Goal: Answer question/provide support

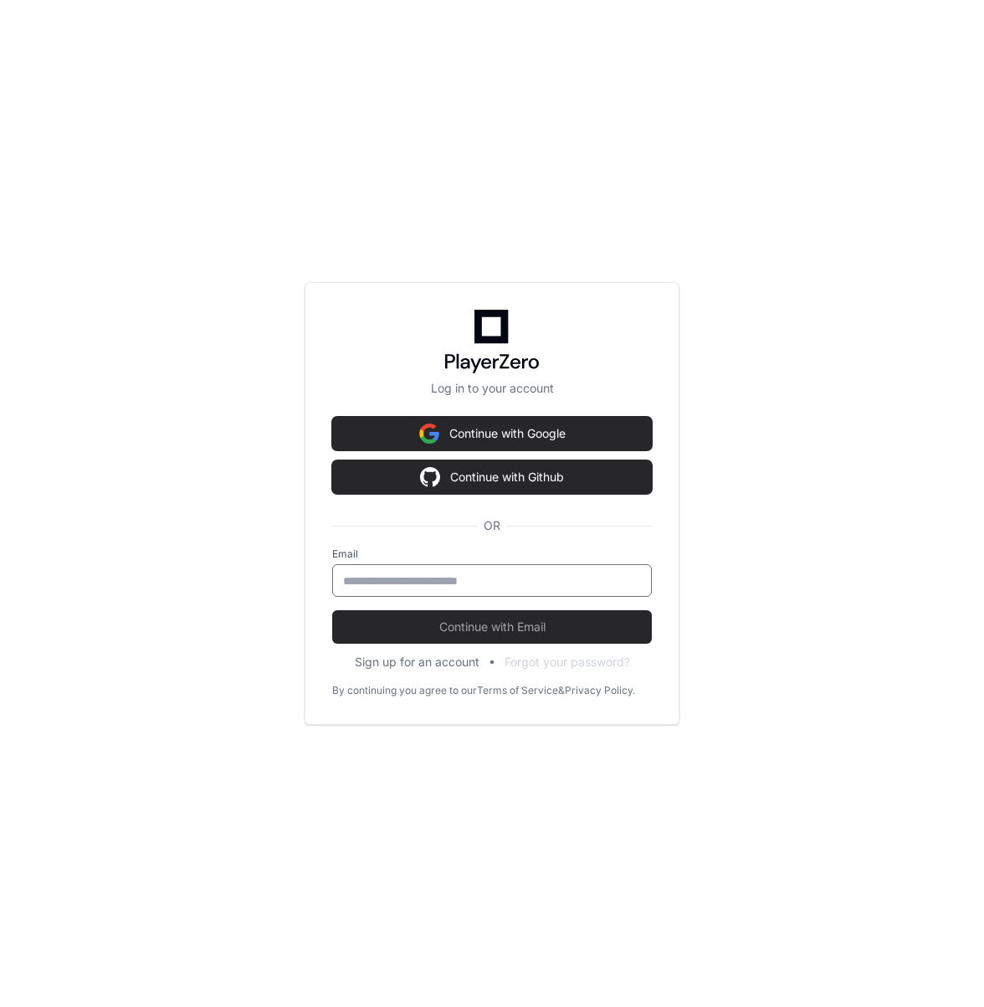
click at [367, 576] on input "email" at bounding box center [492, 581] width 298 height 17
type input "**********"
click at [332, 610] on button "Continue with Email" at bounding box center [492, 626] width 320 height 33
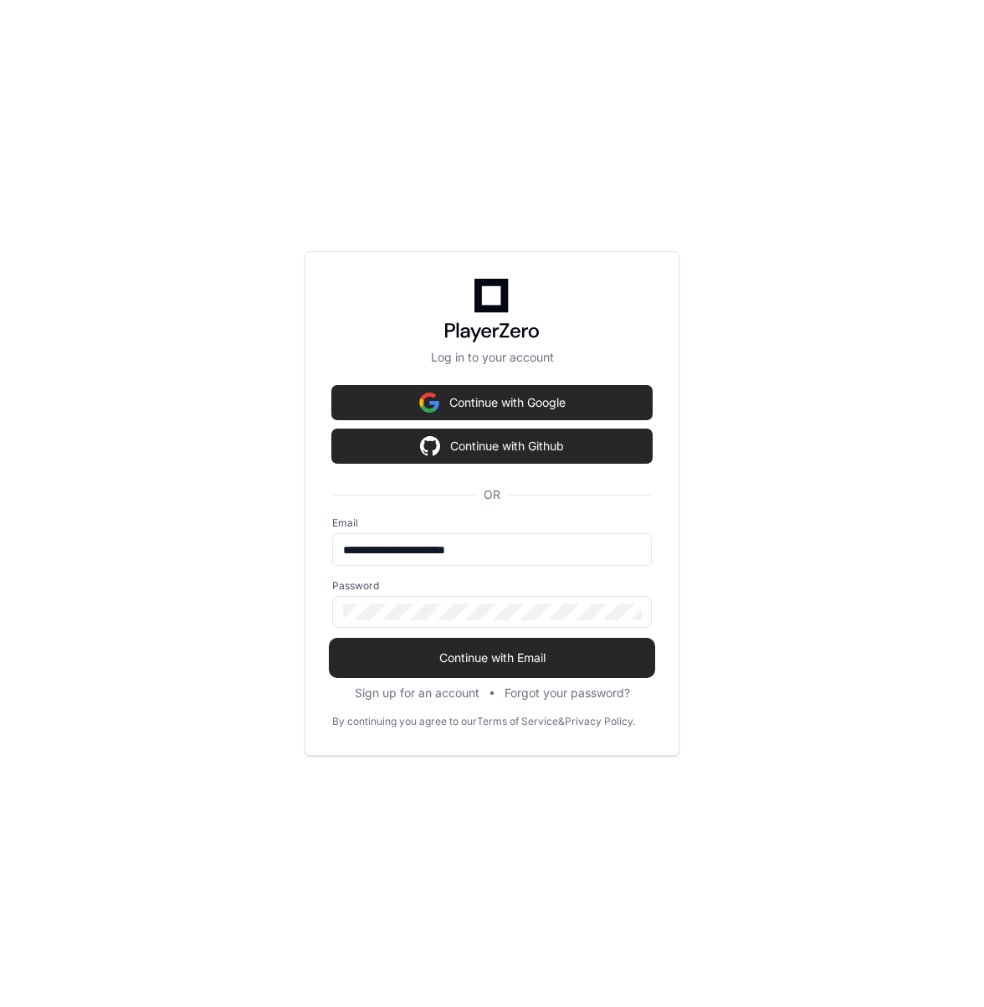
click at [412, 659] on span "Continue with Email" at bounding box center [492, 658] width 320 height 17
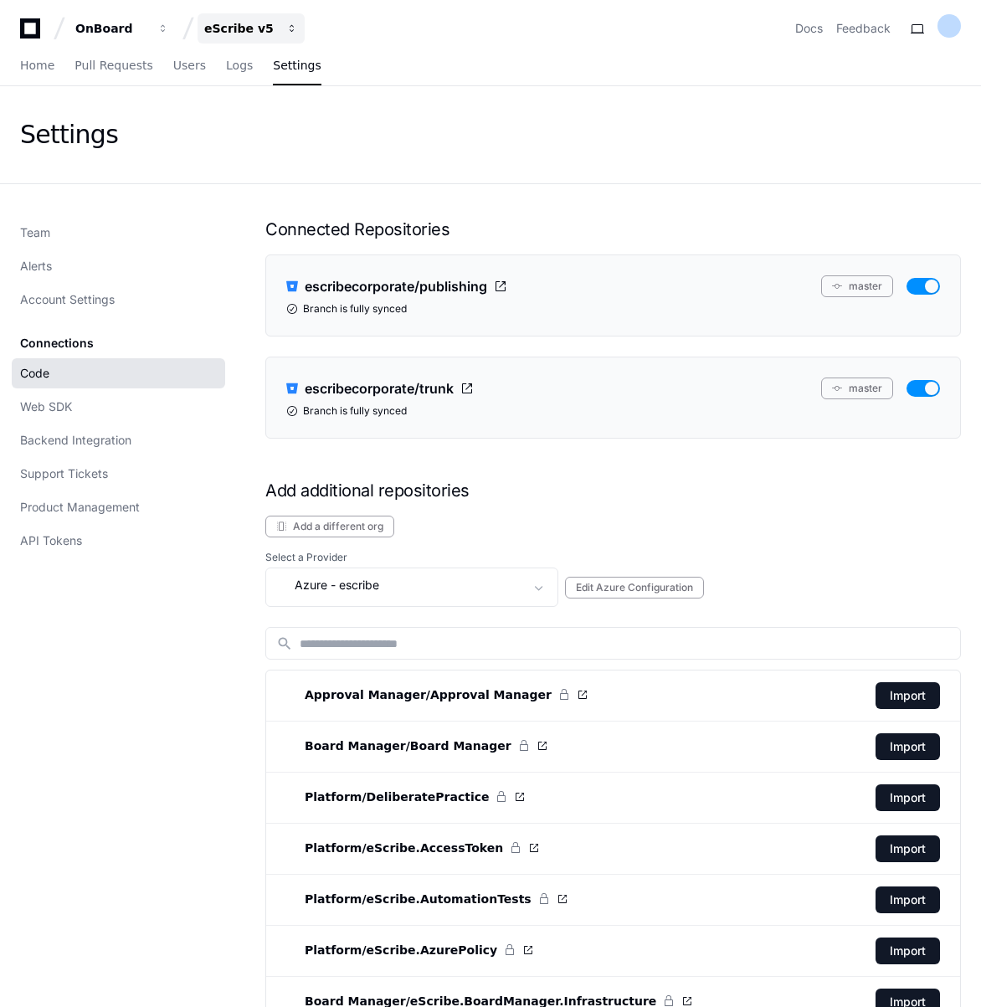
click at [234, 30] on div "eScribe v5" at bounding box center [240, 28] width 72 height 17
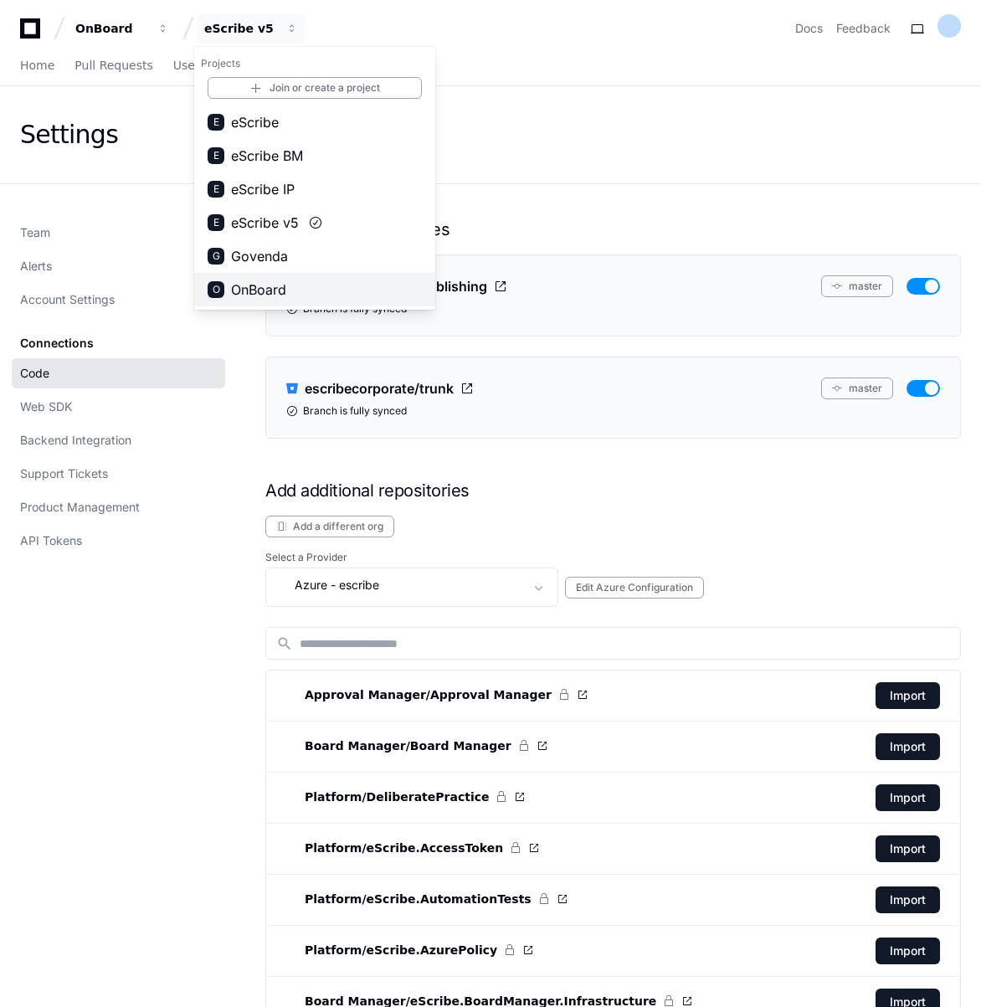
click at [232, 285] on span "OnBoard" at bounding box center [258, 290] width 55 height 20
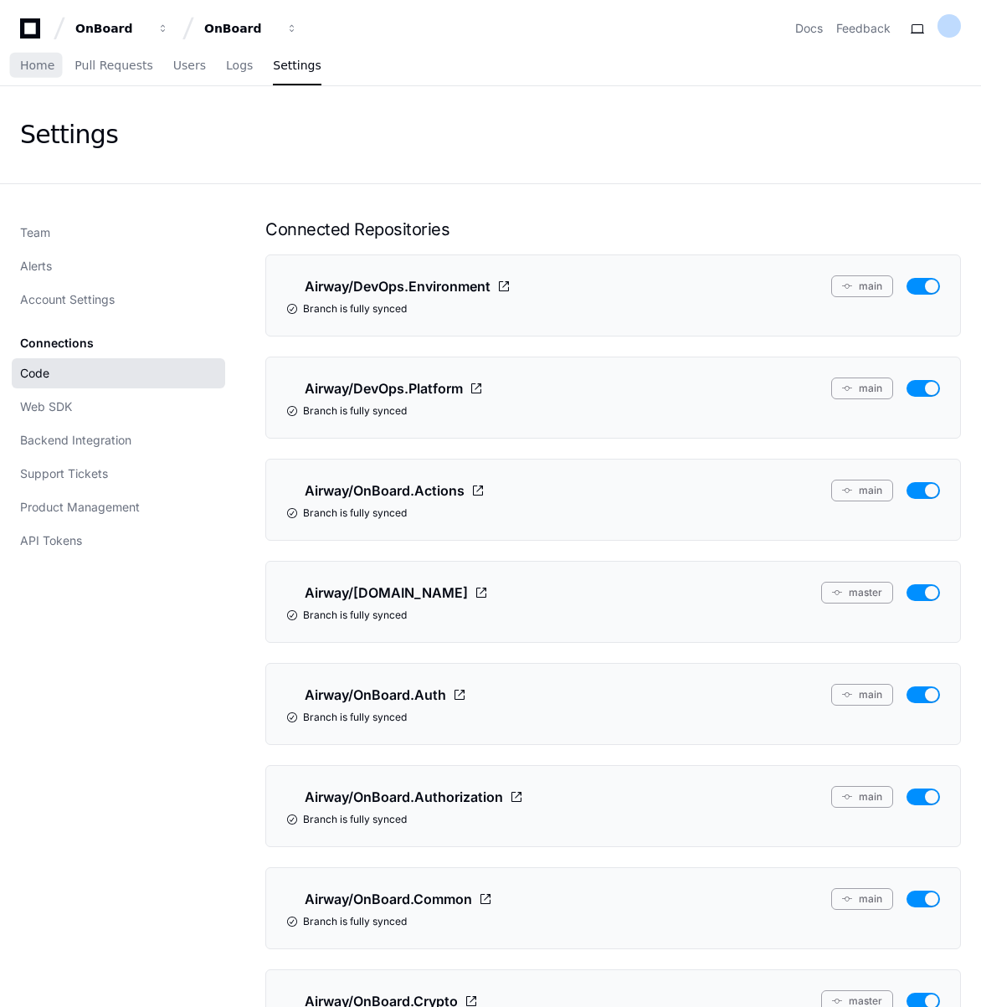
click at [58, 64] on div "Home Pull Requests Users Logs Settings" at bounding box center [170, 66] width 301 height 39
click at [41, 74] on link "Home" at bounding box center [37, 66] width 34 height 39
click at [13, 69] on div "Home Pull Requests Users Logs Settings" at bounding box center [490, 66] width 981 height 39
click at [33, 62] on span "Home" at bounding box center [37, 65] width 34 height 10
click at [112, 61] on span "Pull Requests" at bounding box center [113, 65] width 78 height 10
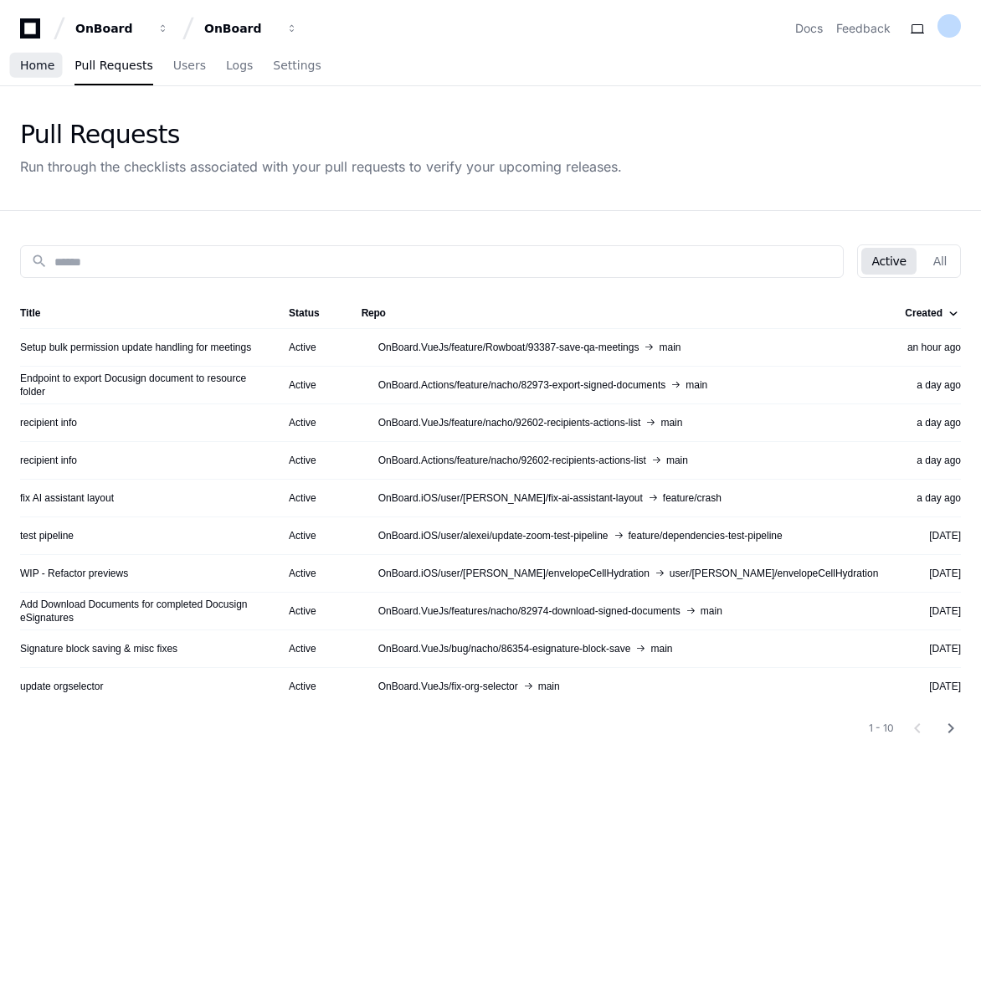
click at [37, 64] on span "Home" at bounding box center [37, 65] width 34 height 10
click at [177, 69] on span "Users" at bounding box center [189, 65] width 33 height 10
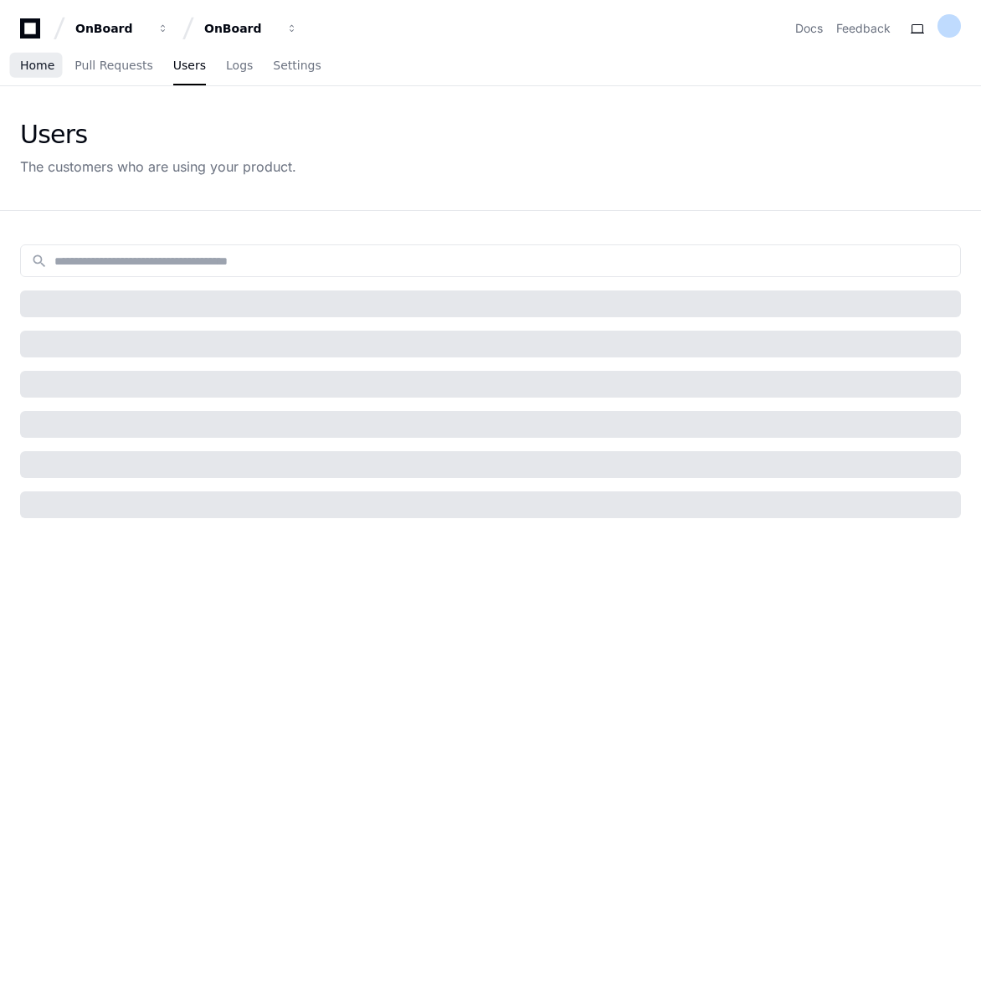
click at [27, 60] on span "Home" at bounding box center [37, 65] width 34 height 10
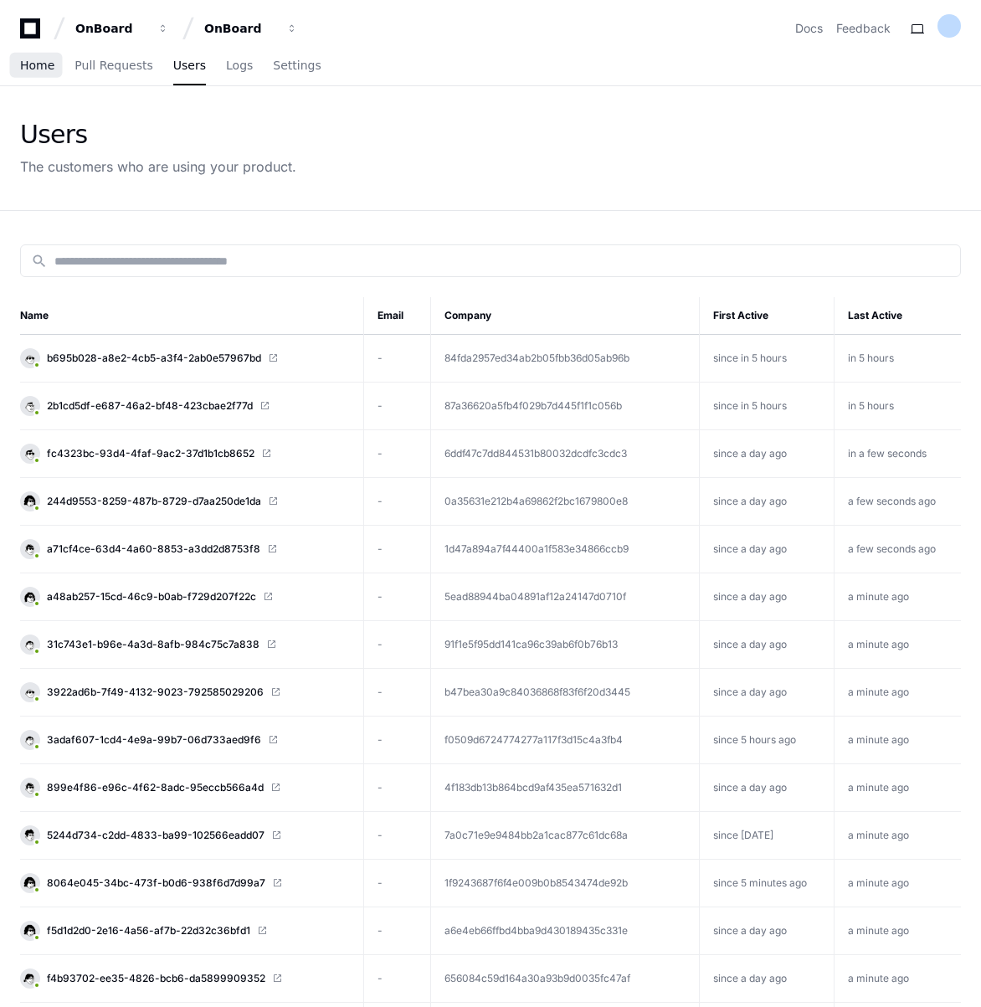
click at [23, 65] on span "Home" at bounding box center [37, 65] width 34 height 10
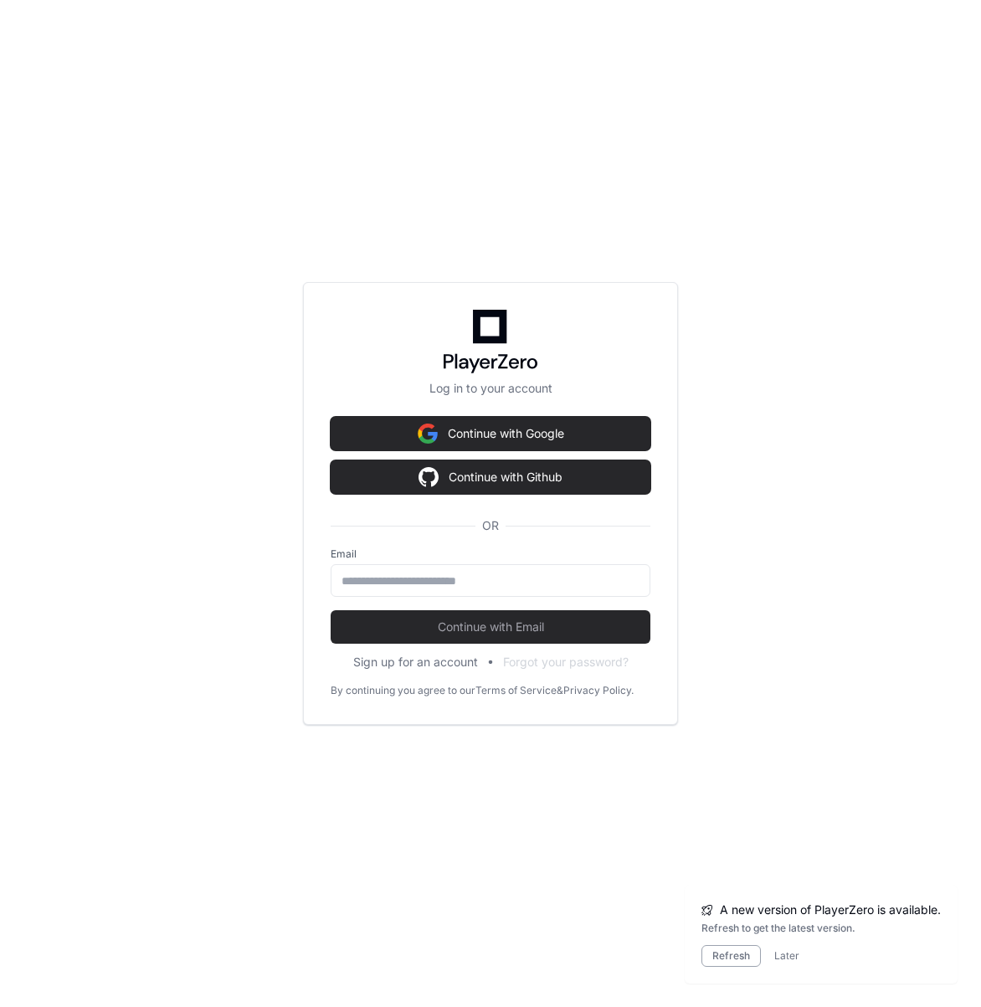
scroll to position [68, 0]
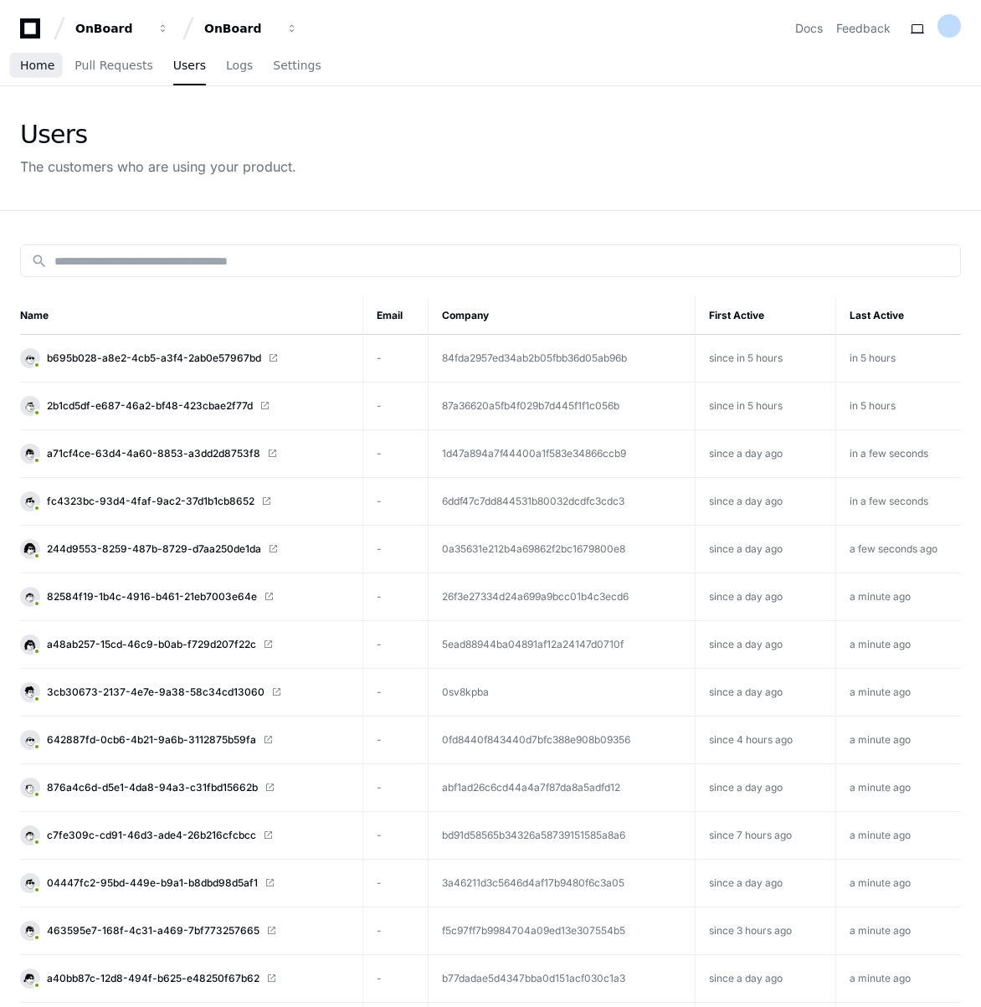
click at [29, 69] on span "Home" at bounding box center [37, 65] width 34 height 10
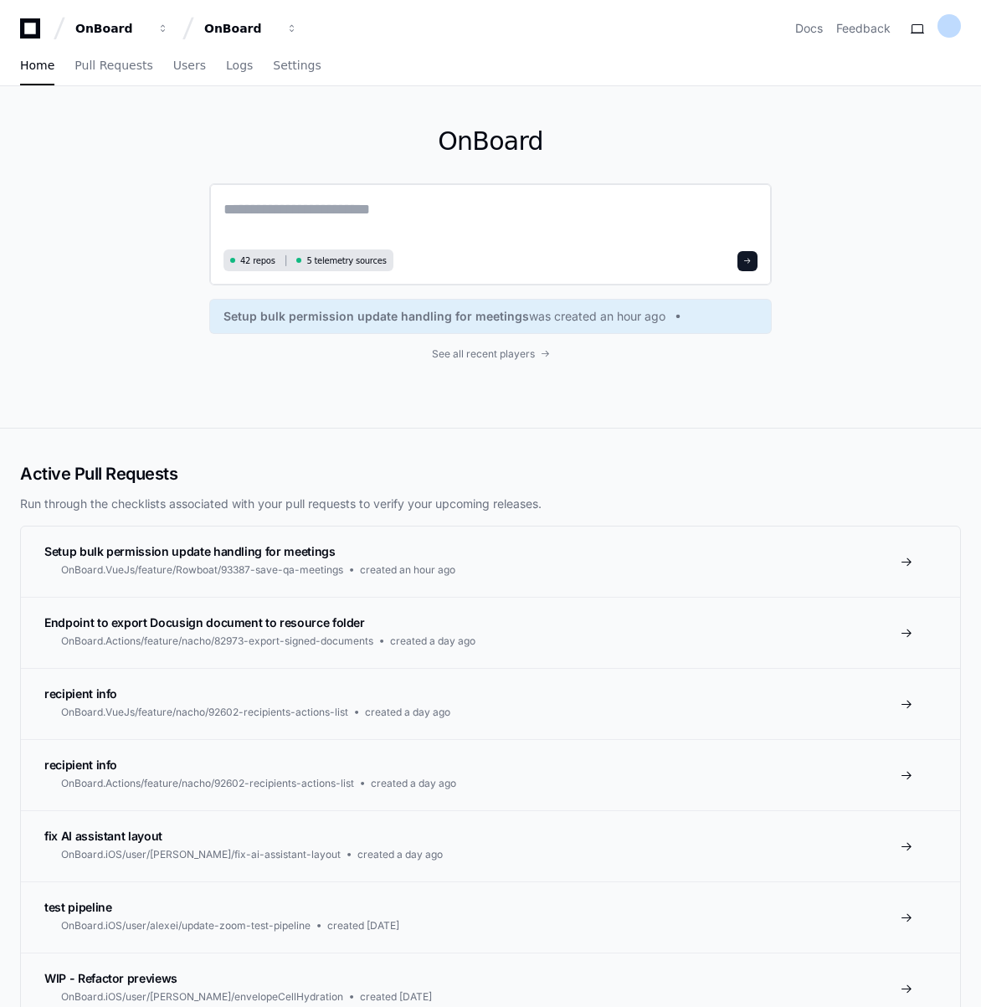
click at [388, 238] on textarea at bounding box center [490, 221] width 534 height 47
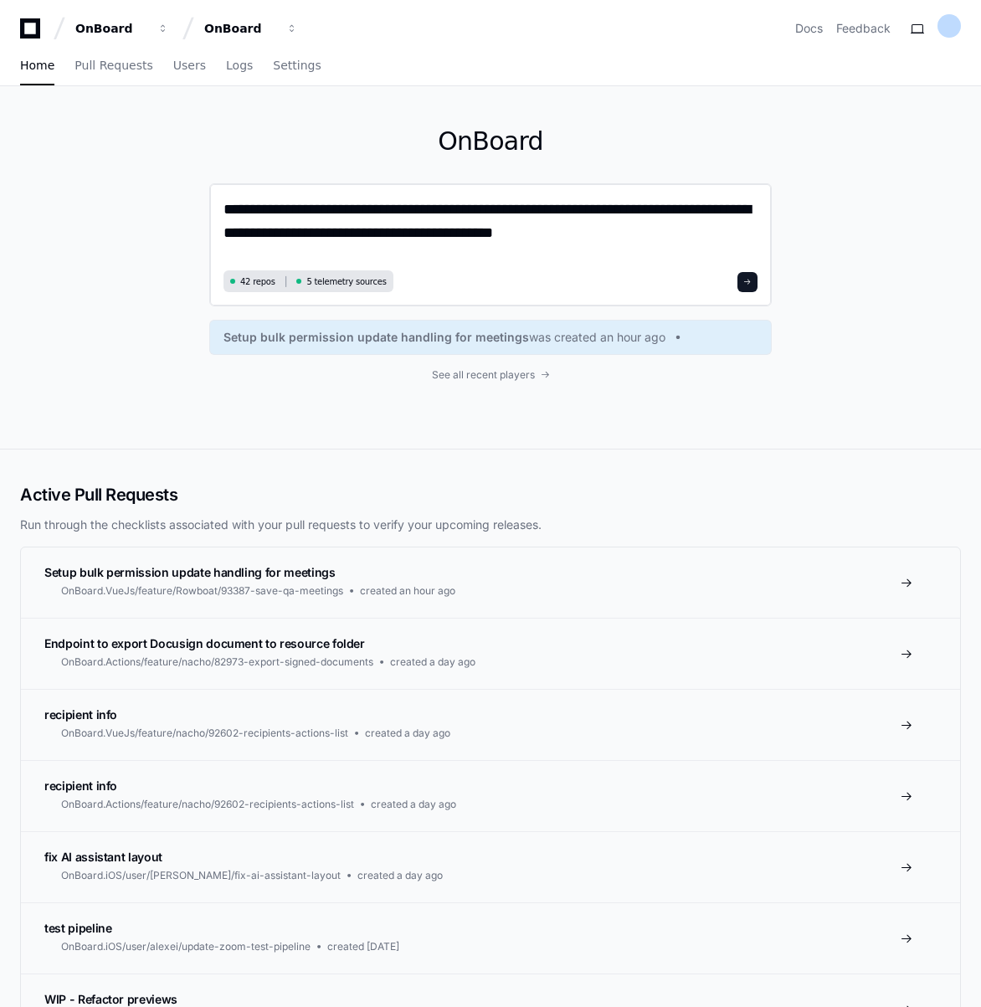
type textarea "**********"
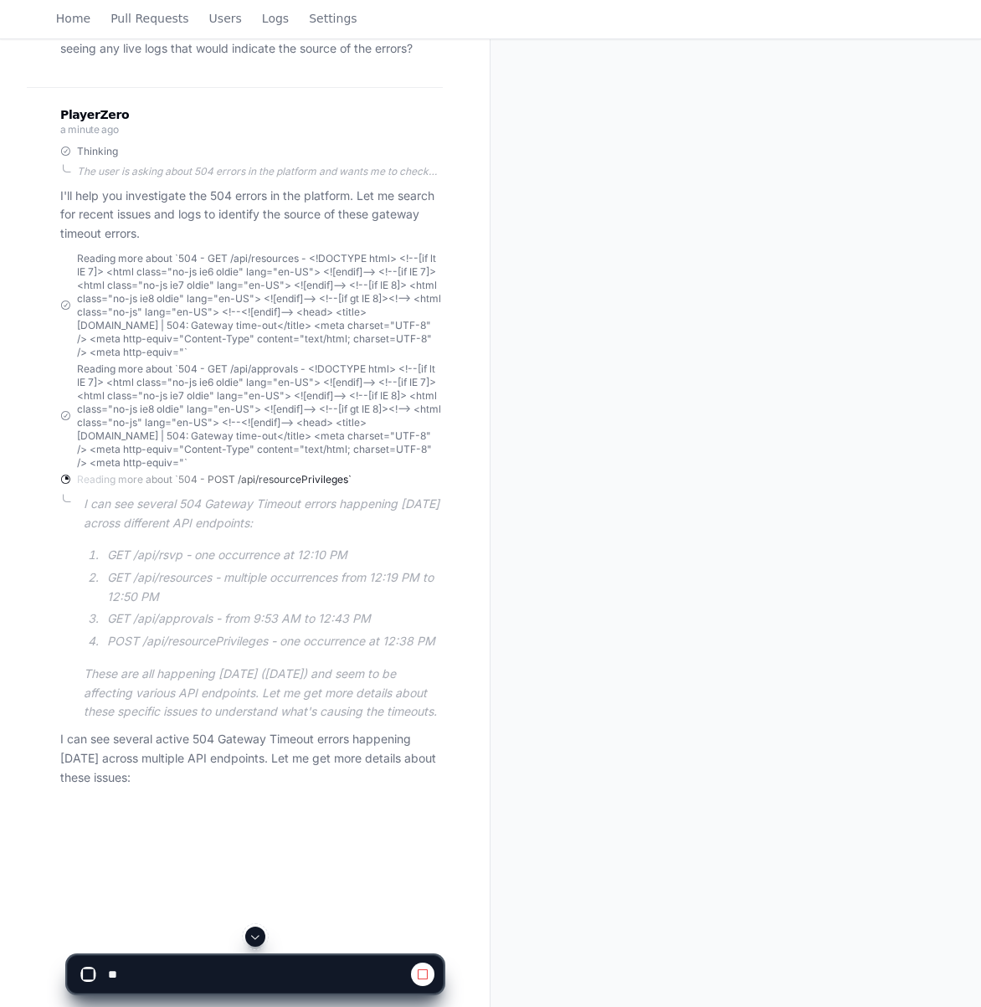
scroll to position [268, 0]
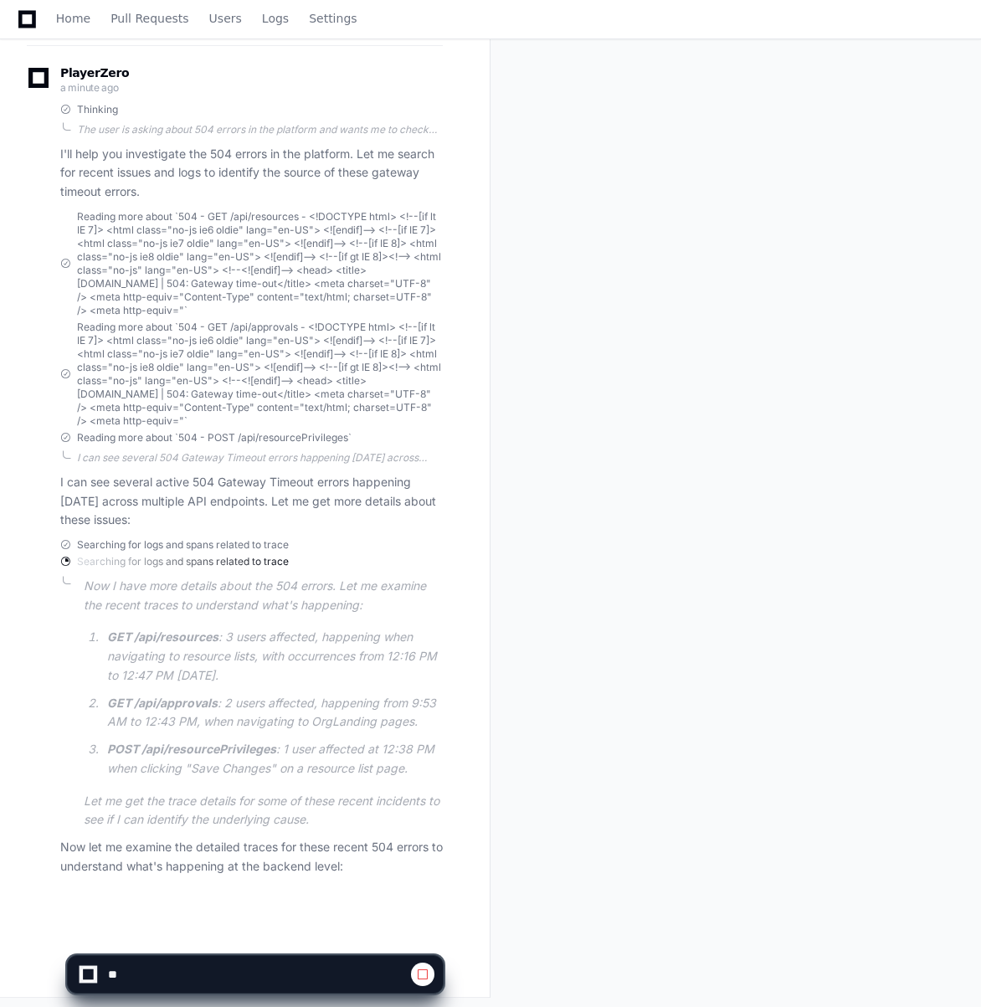
click at [663, 341] on div "Investigating 504 errors Created by @ nday a minute ago Share nday a minute ago…" at bounding box center [490, 414] width 981 height 1193
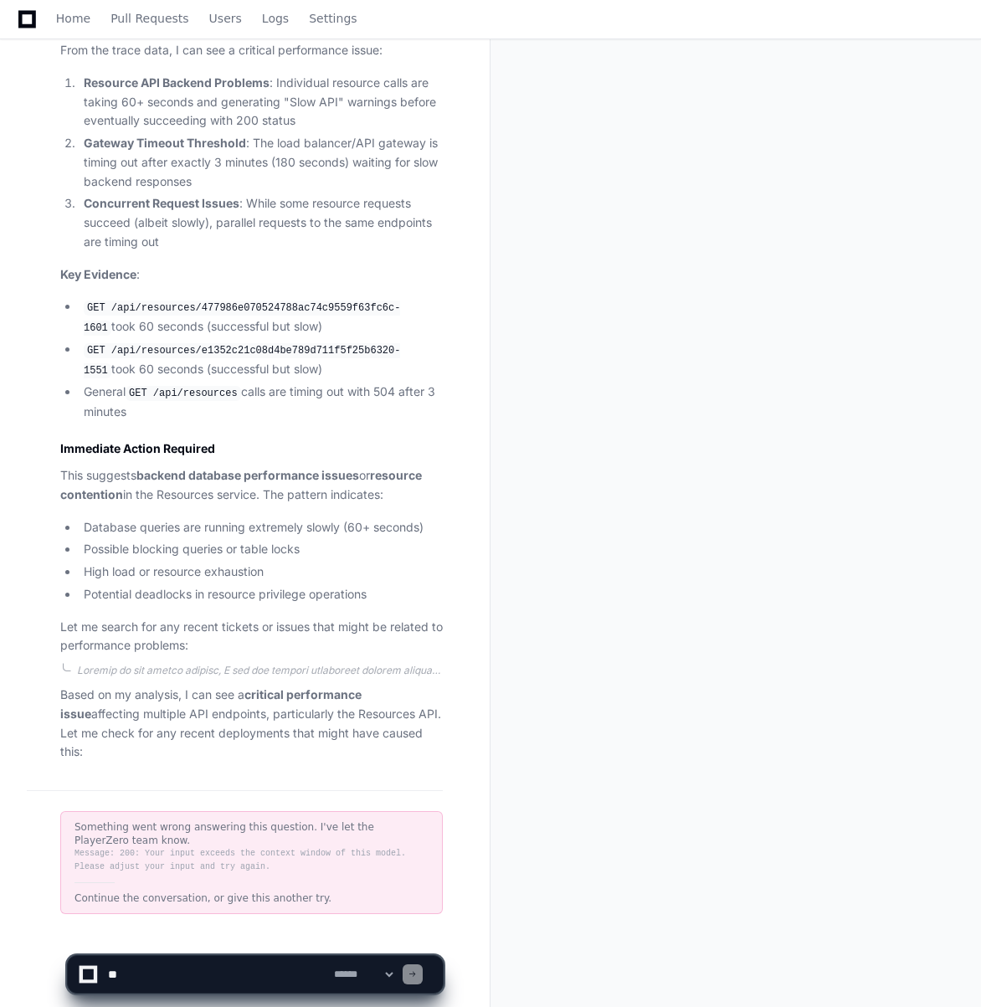
scroll to position [1253, 0]
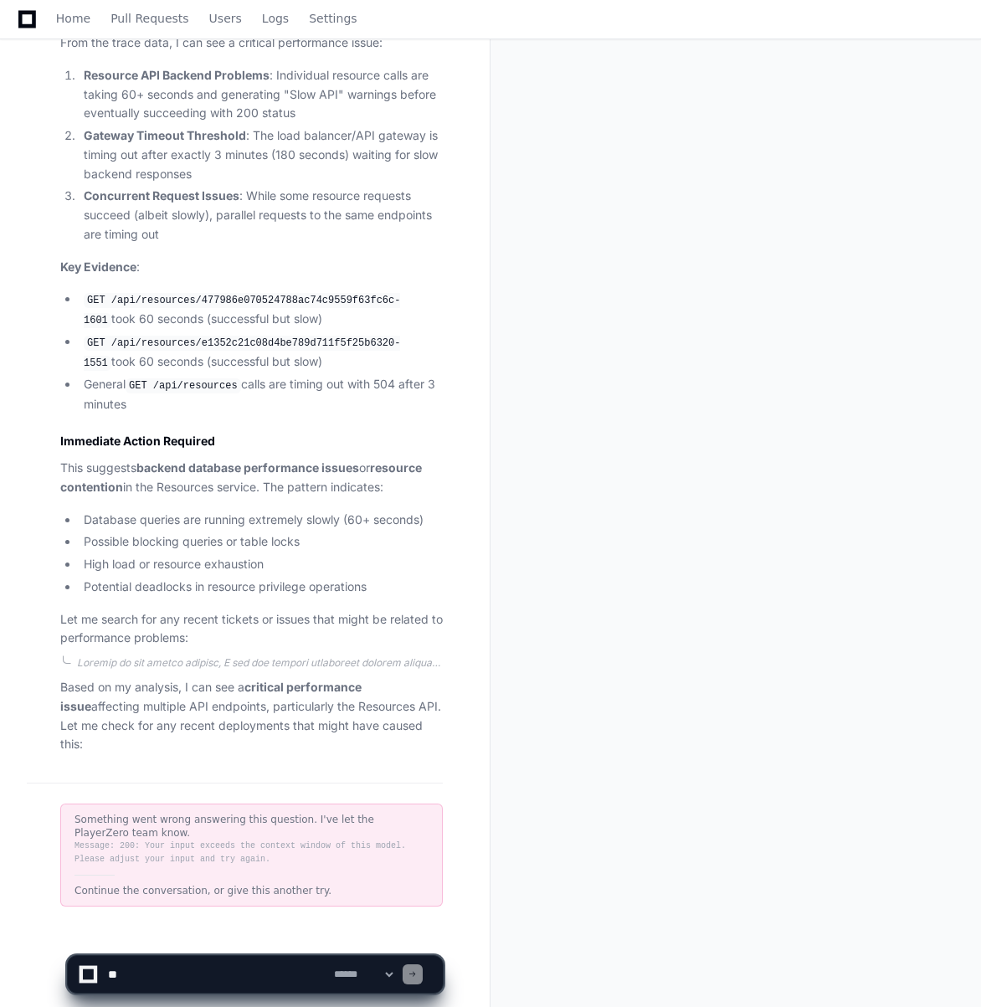
click at [215, 884] on div "Continue the conversation, or give this another try." at bounding box center [251, 890] width 354 height 13
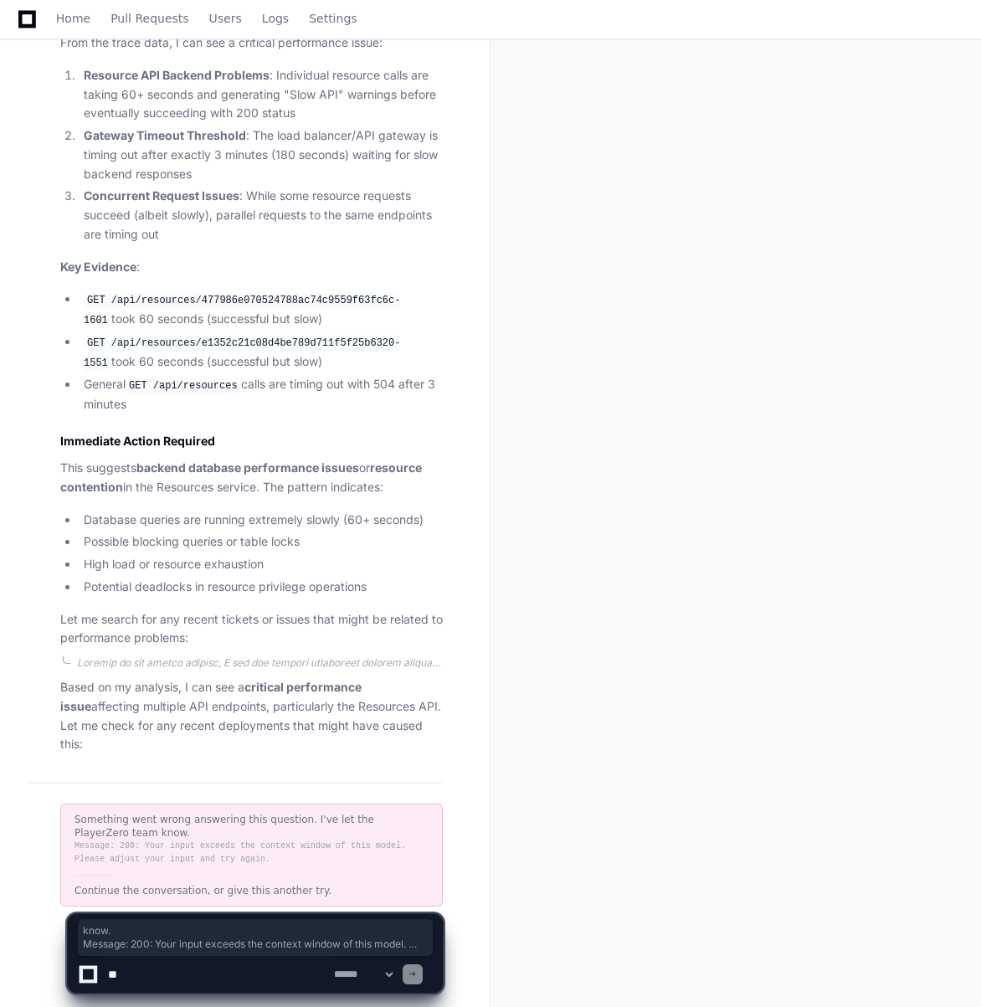
drag, startPoint x: 335, startPoint y: 867, endPoint x: 63, endPoint y: 799, distance: 280.6
click at [58, 808] on div "Something went wrong answering this question. I've let the PlayerZero team know…" at bounding box center [235, 855] width 416 height 144
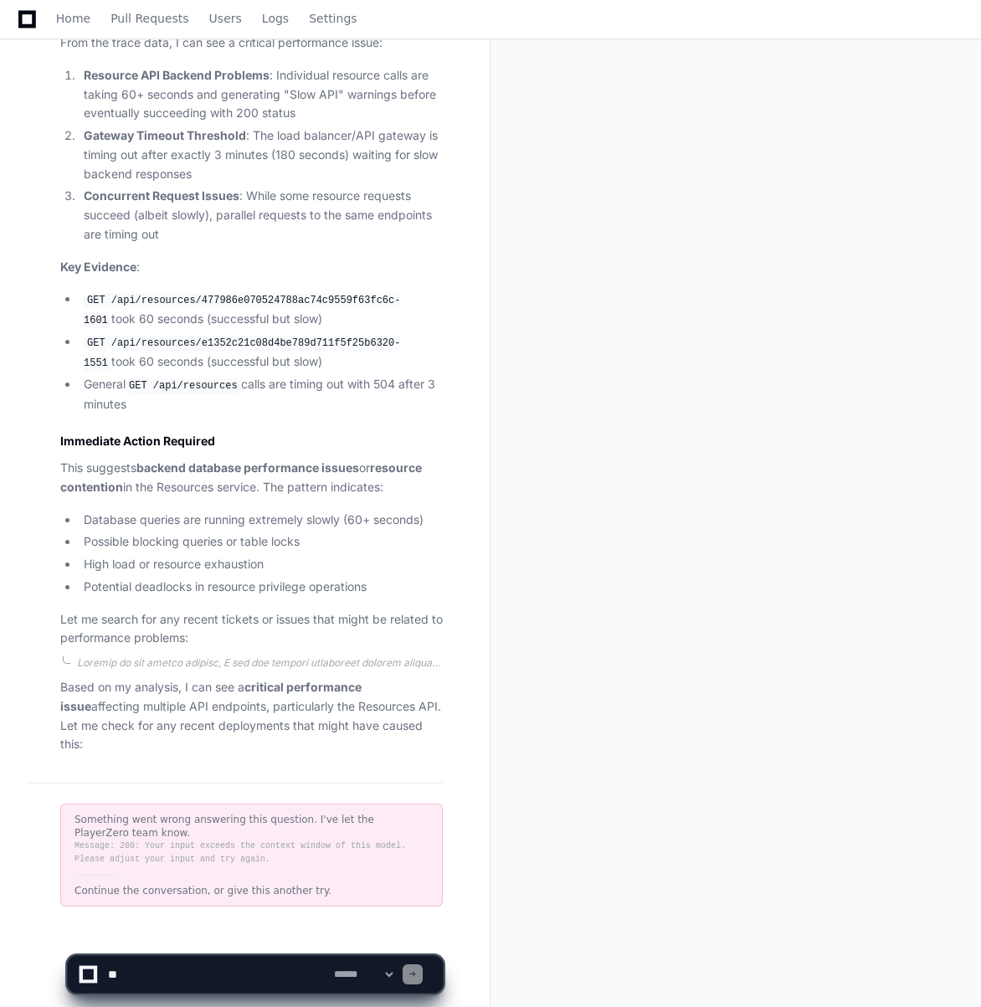
click at [84, 813] on div "Something went wrong answering this question. I've let the PlayerZero team know." at bounding box center [251, 826] width 354 height 27
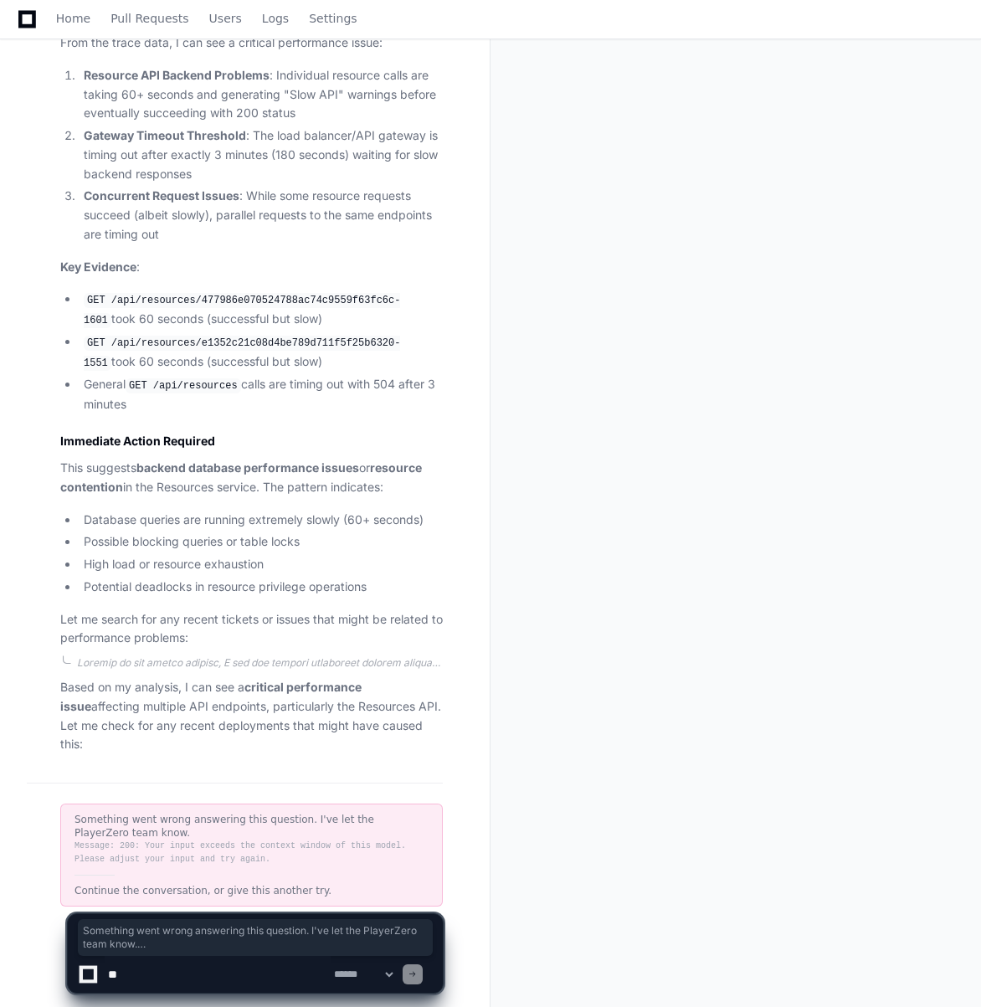
drag, startPoint x: 69, startPoint y: 790, endPoint x: 315, endPoint y: 861, distance: 255.1
click at [314, 861] on div "Something went wrong answering this question. I've let the PlayerZero team know…" at bounding box center [251, 855] width 383 height 103
copy div "Something went wrong answering this question. I've let the PlayerZero team know…"
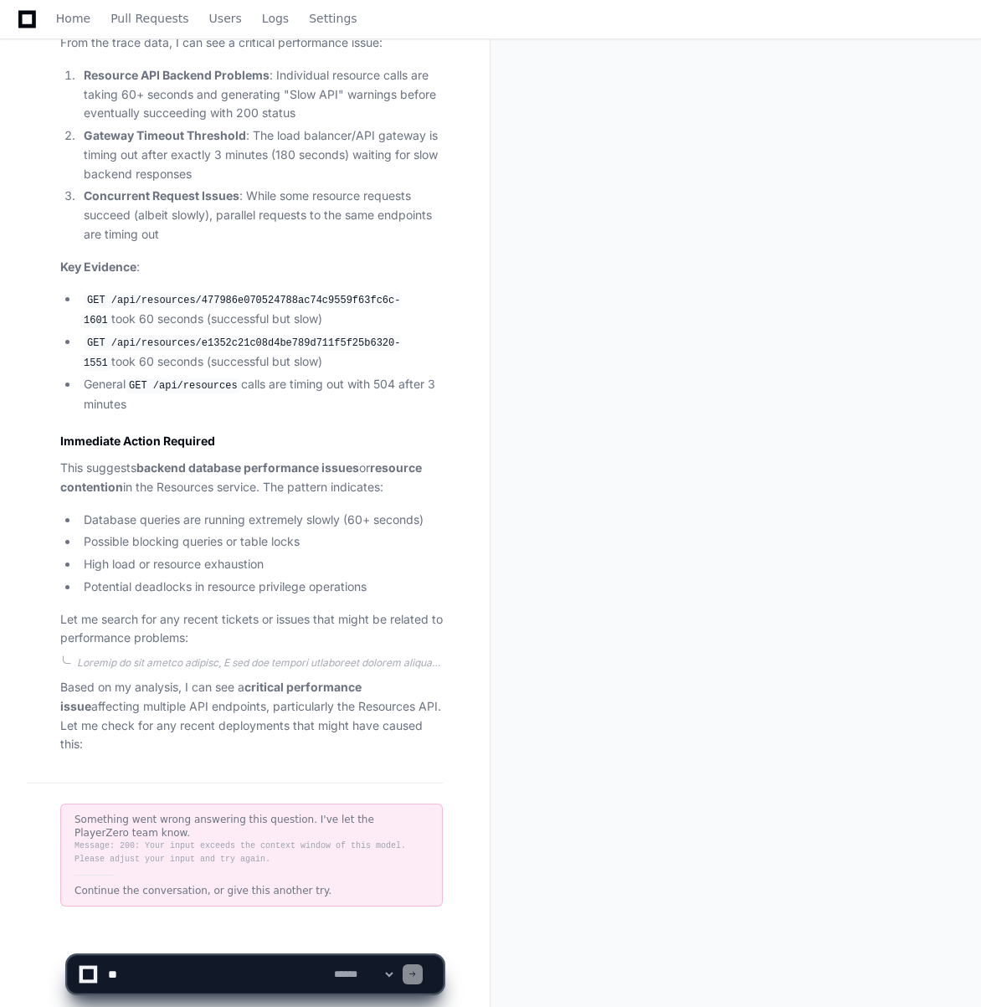
click at [189, 969] on textarea at bounding box center [218, 974] width 226 height 37
paste textarea "**********"
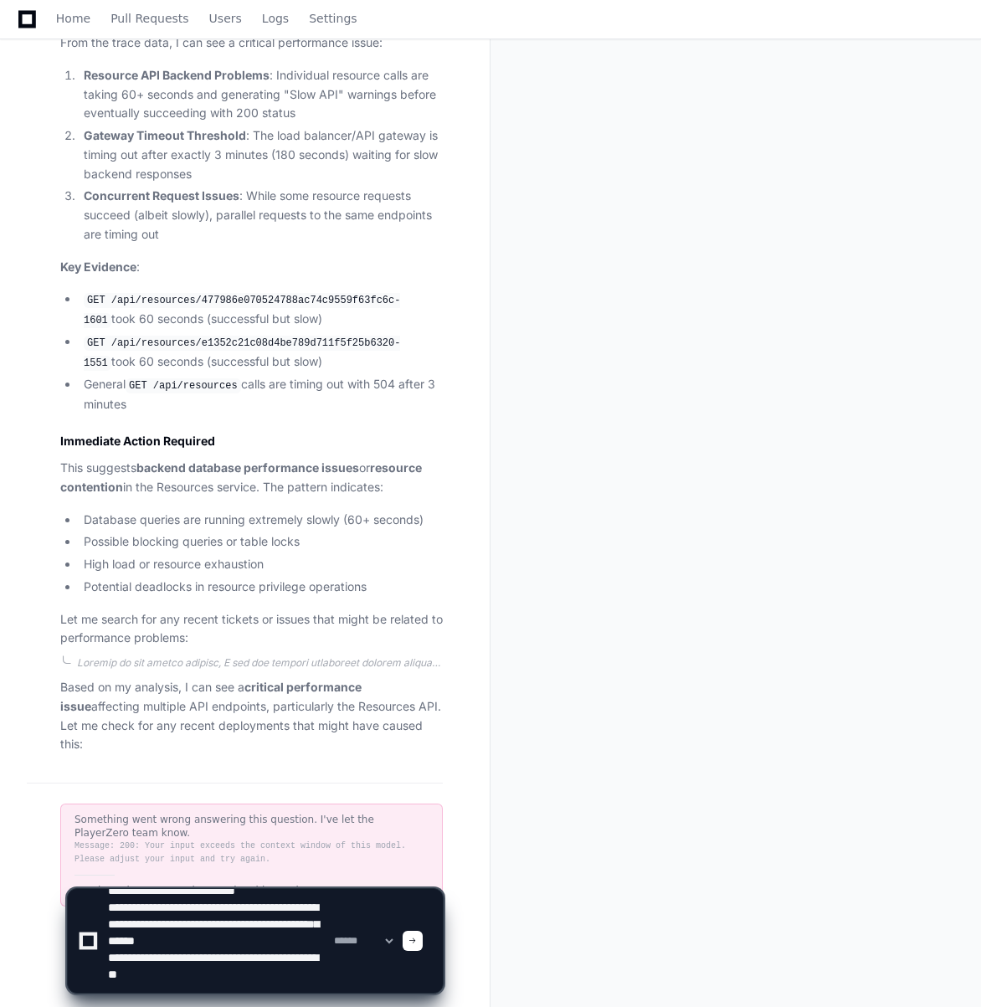
type textarea "**********"
click at [423, 940] on div at bounding box center [413, 941] width 20 height 20
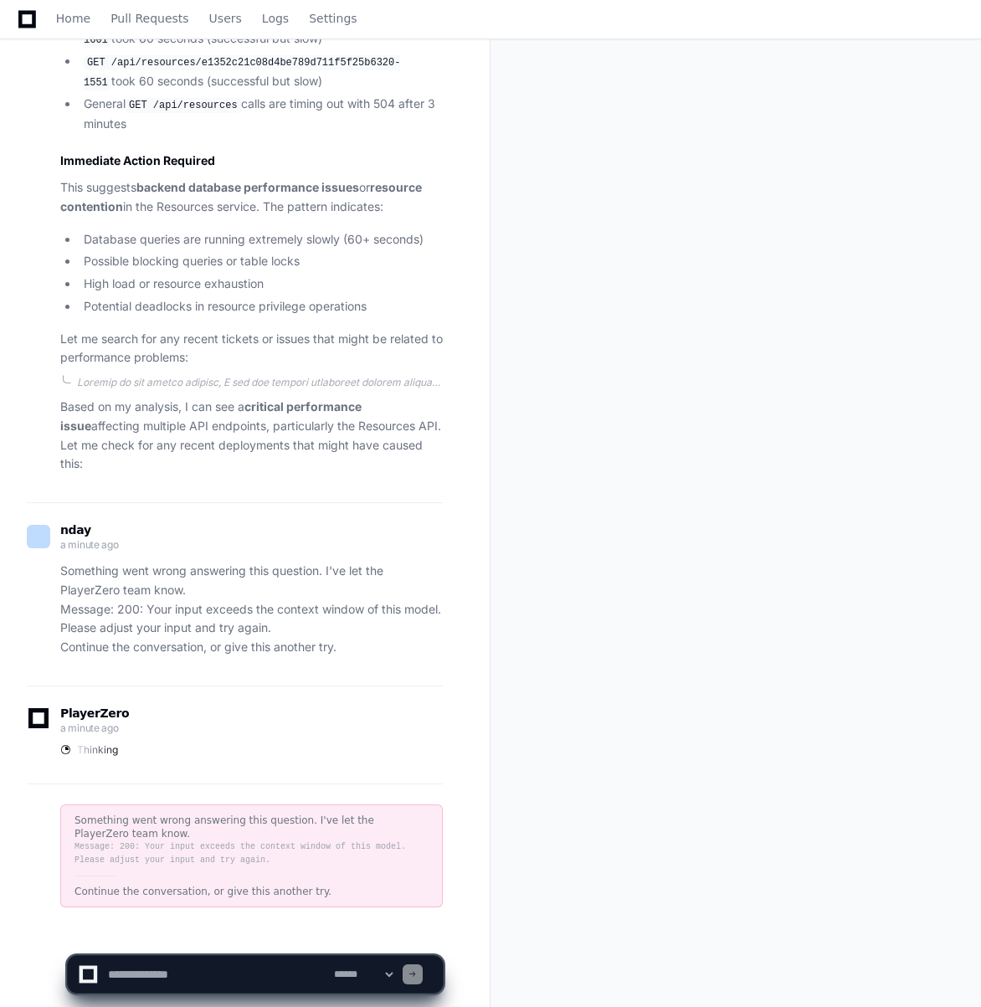
scroll to position [1534, 0]
click at [161, 981] on textarea at bounding box center [218, 974] width 226 height 37
click at [203, 977] on textarea at bounding box center [218, 974] width 226 height 37
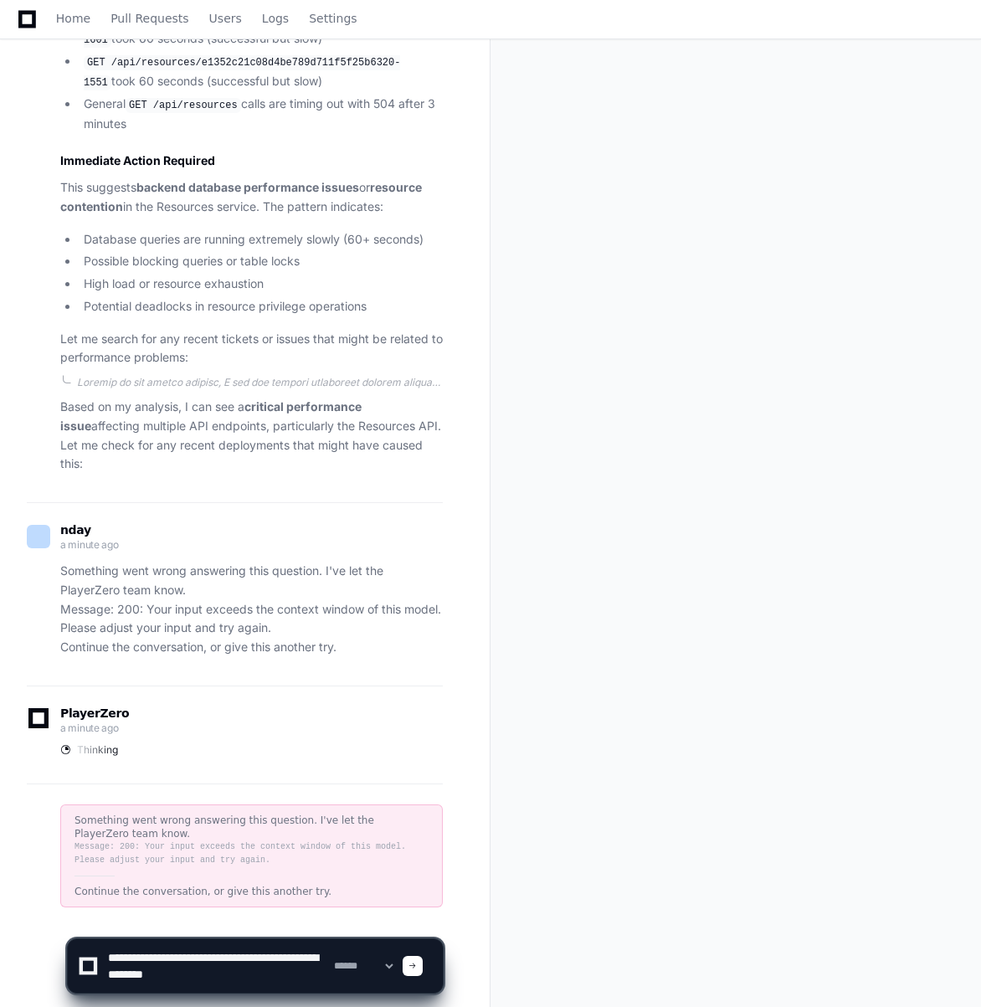
type textarea "**********"
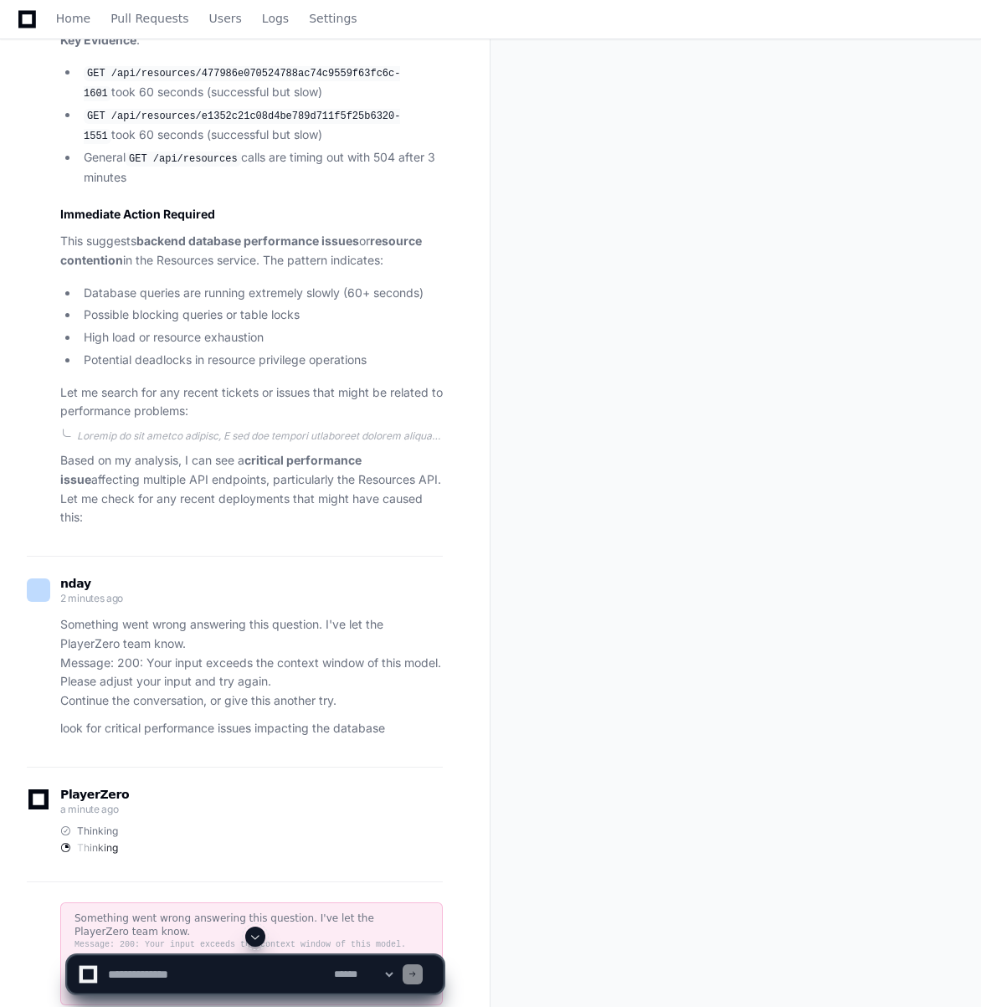
scroll to position [1578, 0]
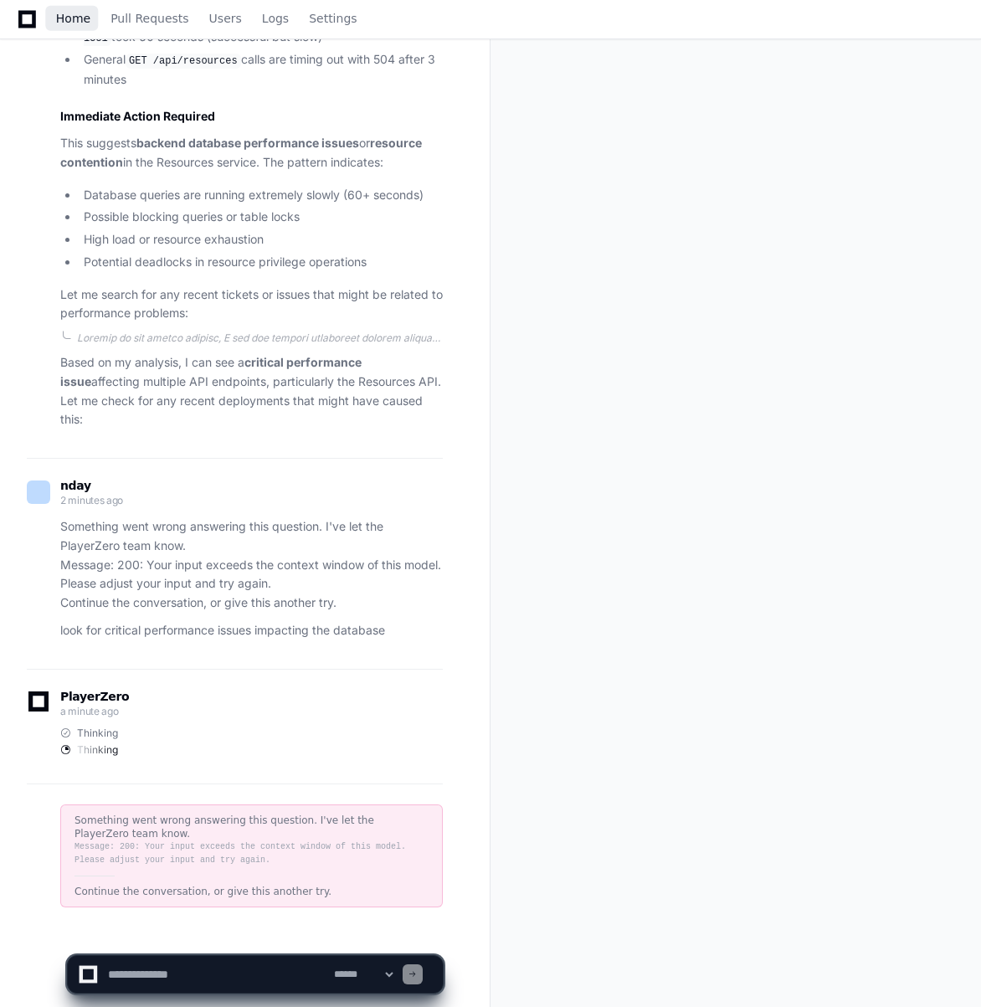
click at [74, 18] on span "Home" at bounding box center [73, 18] width 34 height 10
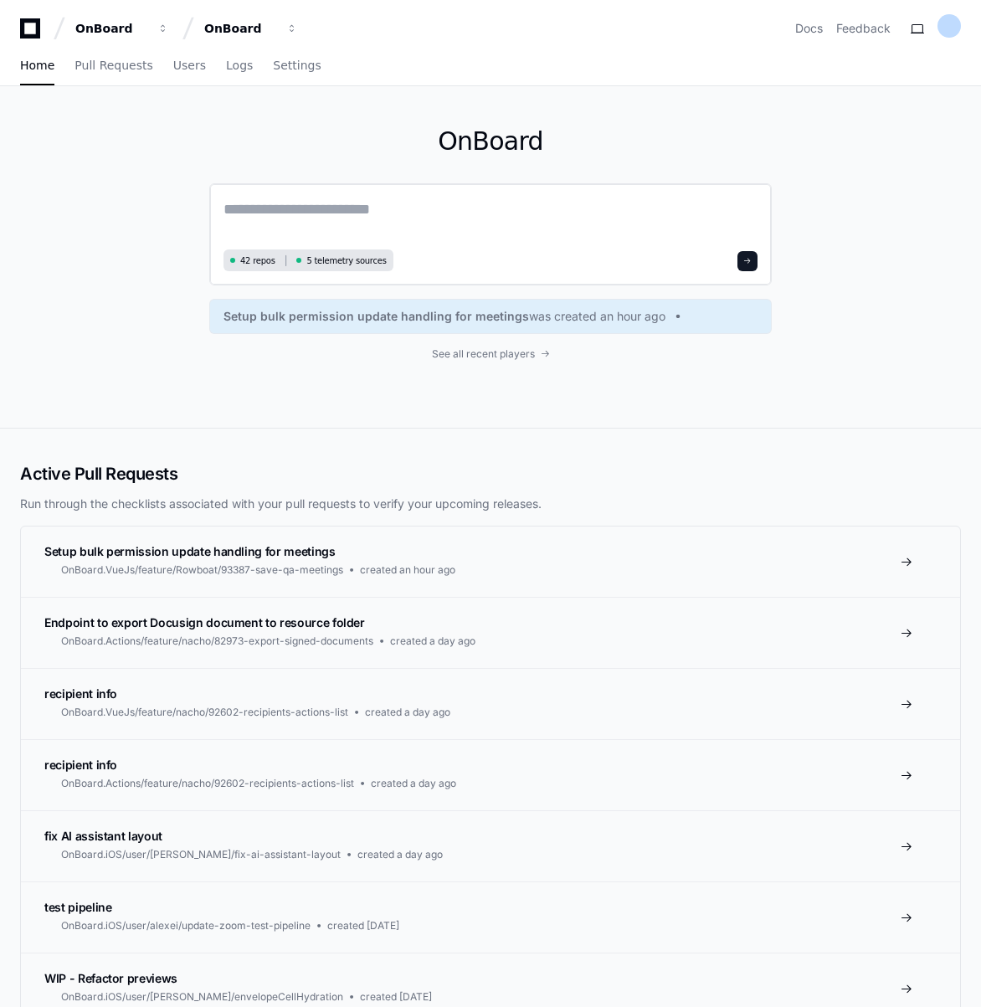
click at [338, 204] on textarea at bounding box center [490, 221] width 534 height 47
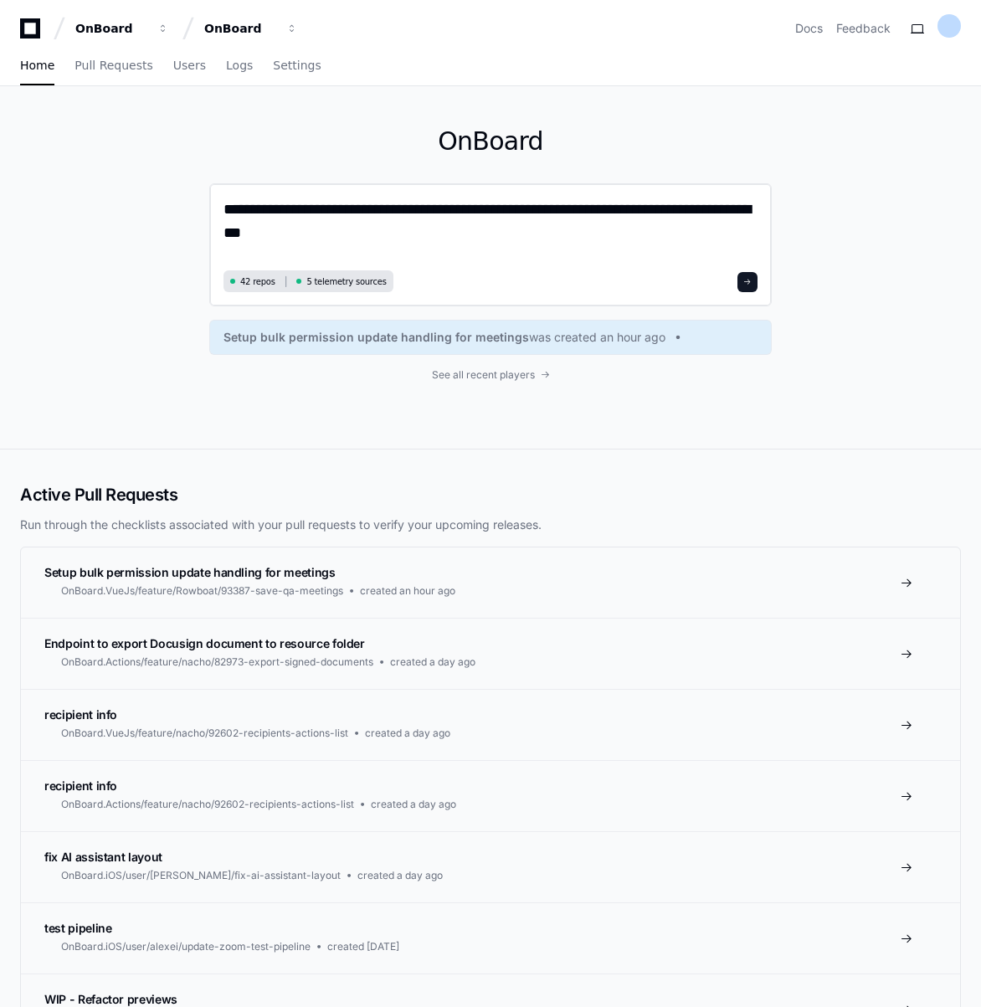
type textarea "**********"
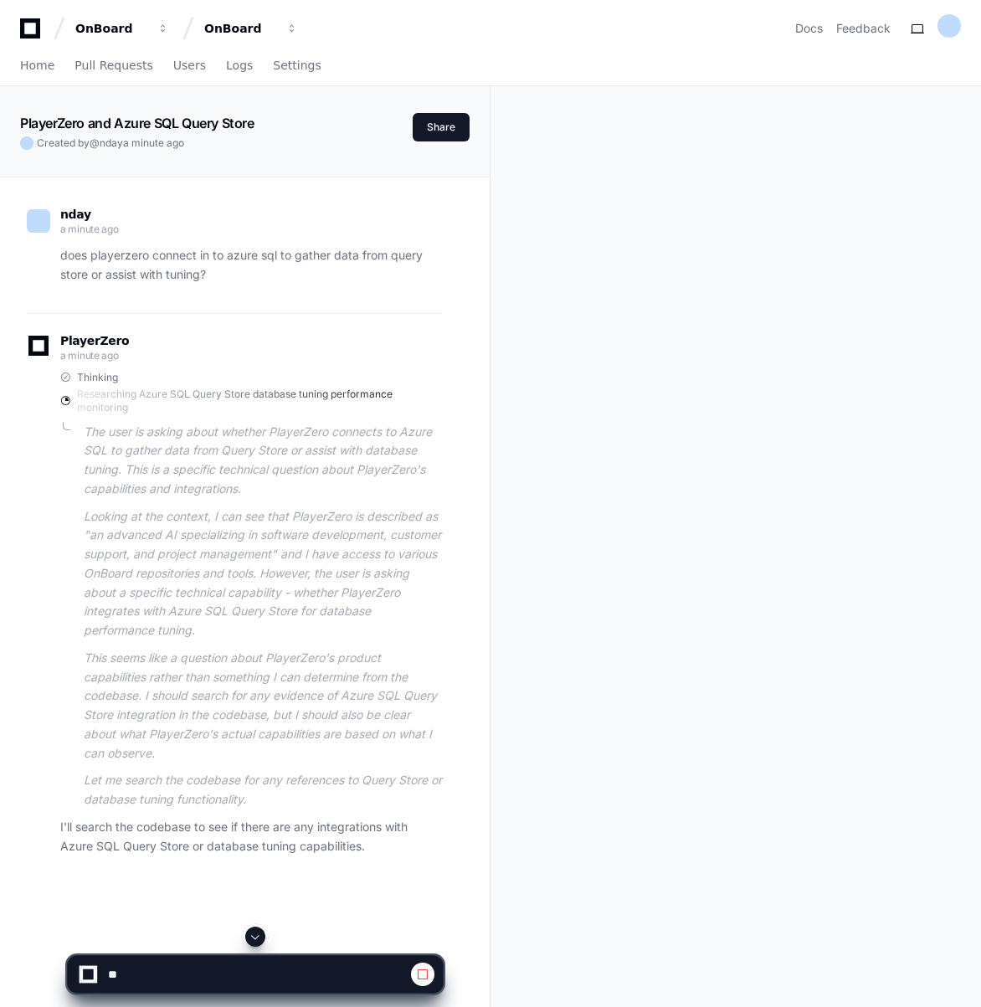
click at [603, 482] on div "PlayerZero and Azure SQL Query Store Created by @ nday a minute ago Share nday …" at bounding box center [490, 682] width 981 height 1193
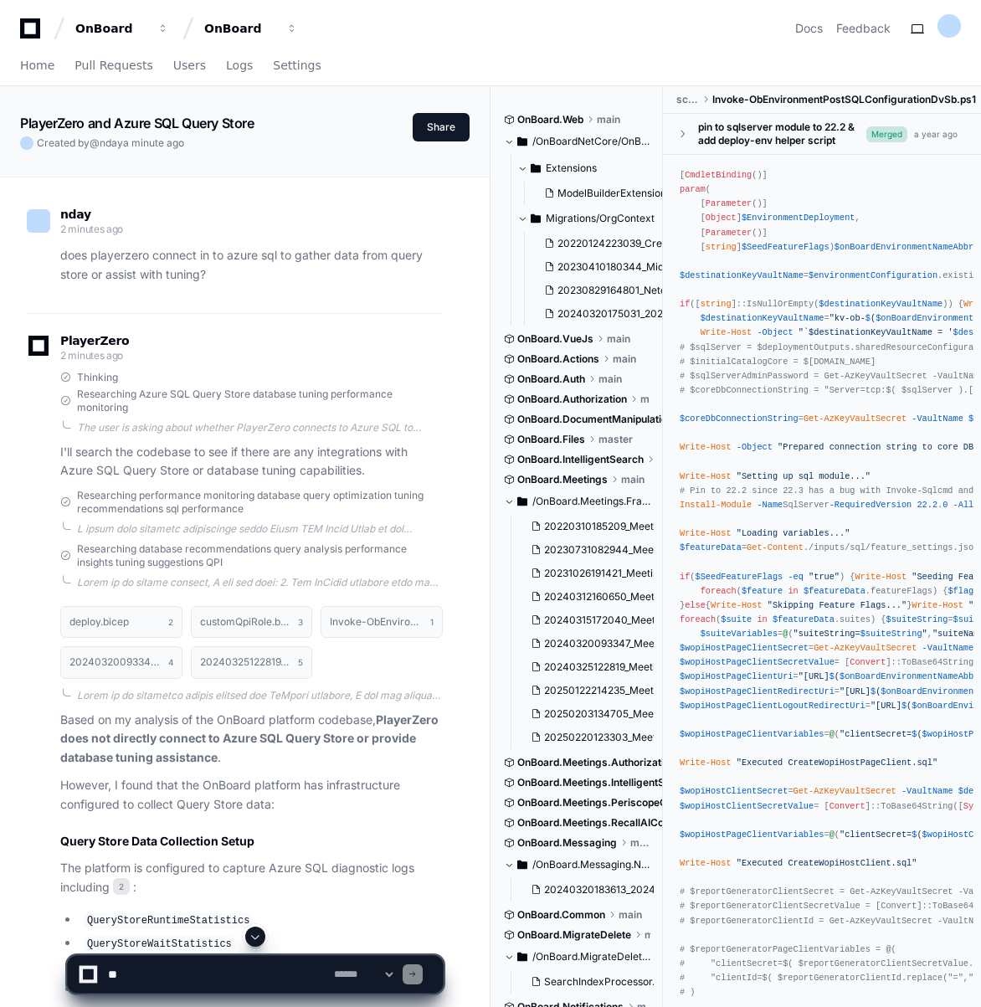
click at [547, 54] on div "Home Pull Requests Users Logs Settings" at bounding box center [490, 66] width 941 height 39
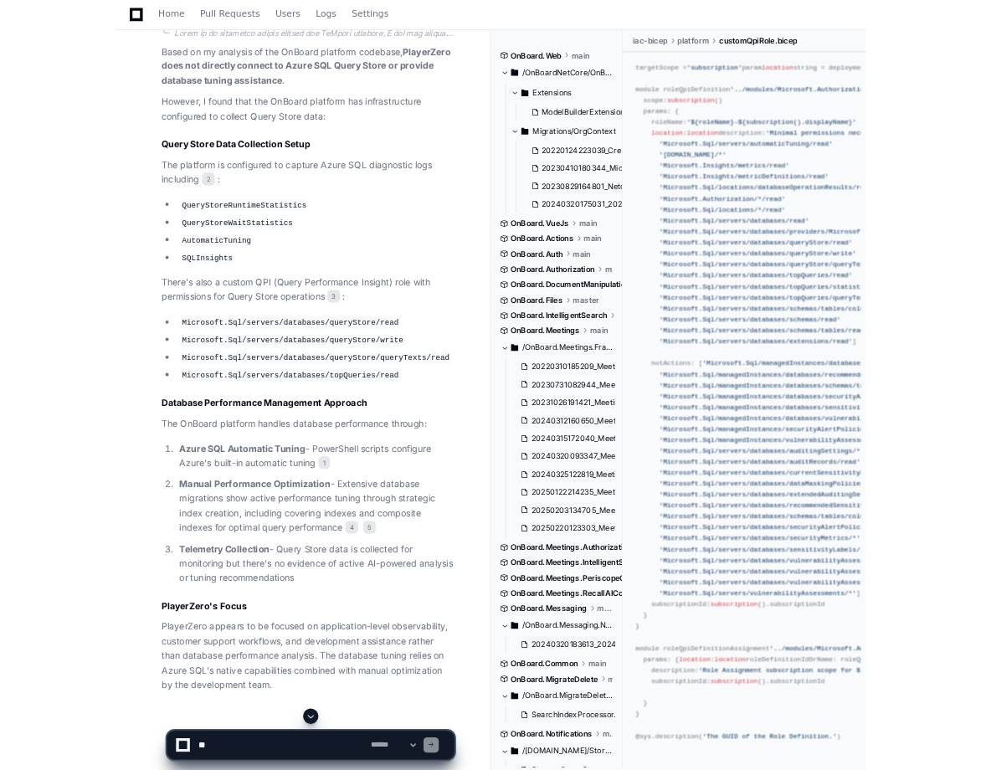
scroll to position [676, 0]
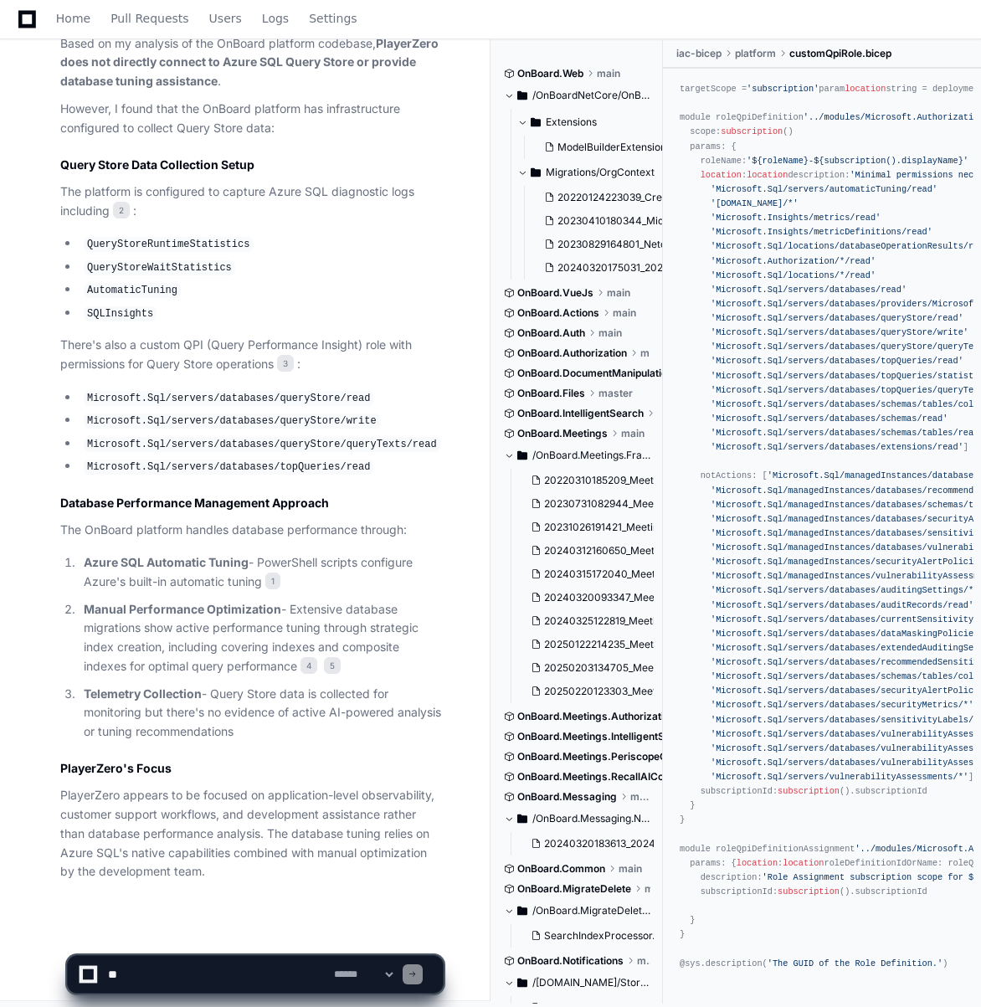
click at [770, 984] on div "**********" at bounding box center [490, 967] width 981 height 80
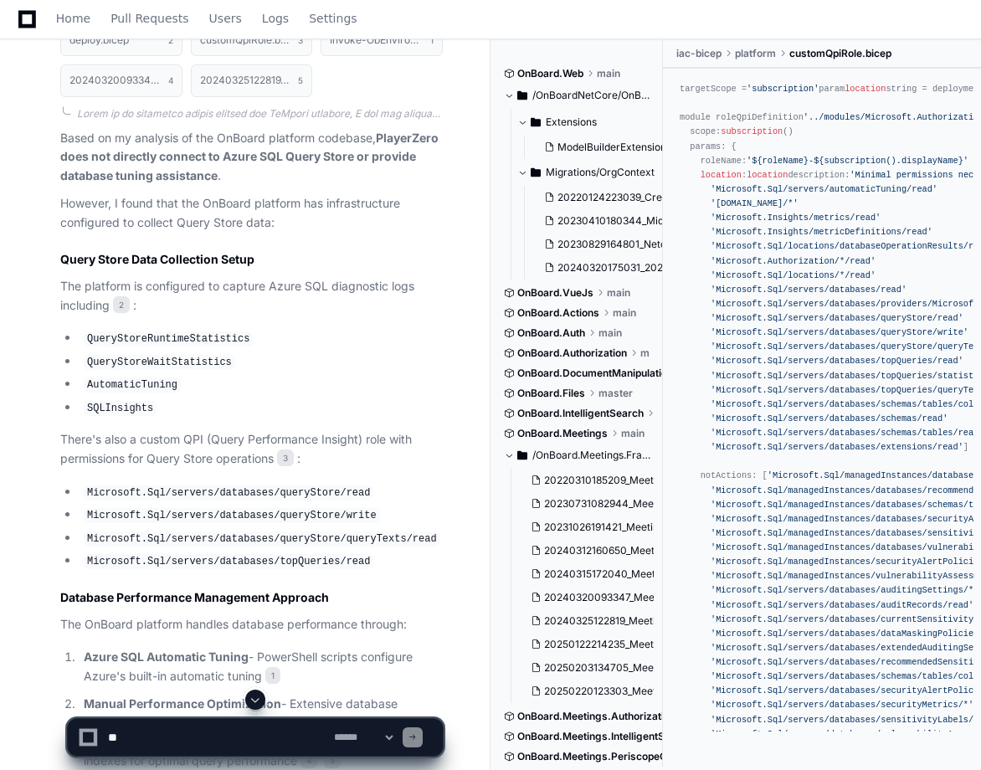
scroll to position [603, 0]
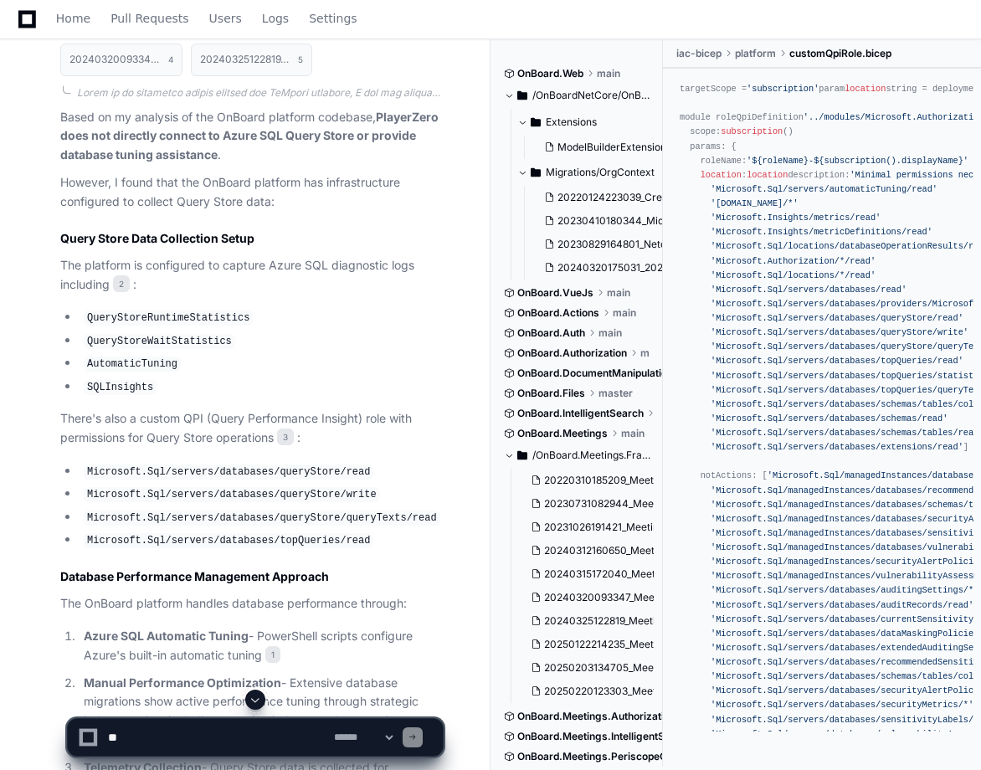
click at [150, 737] on textarea at bounding box center [218, 737] width 226 height 37
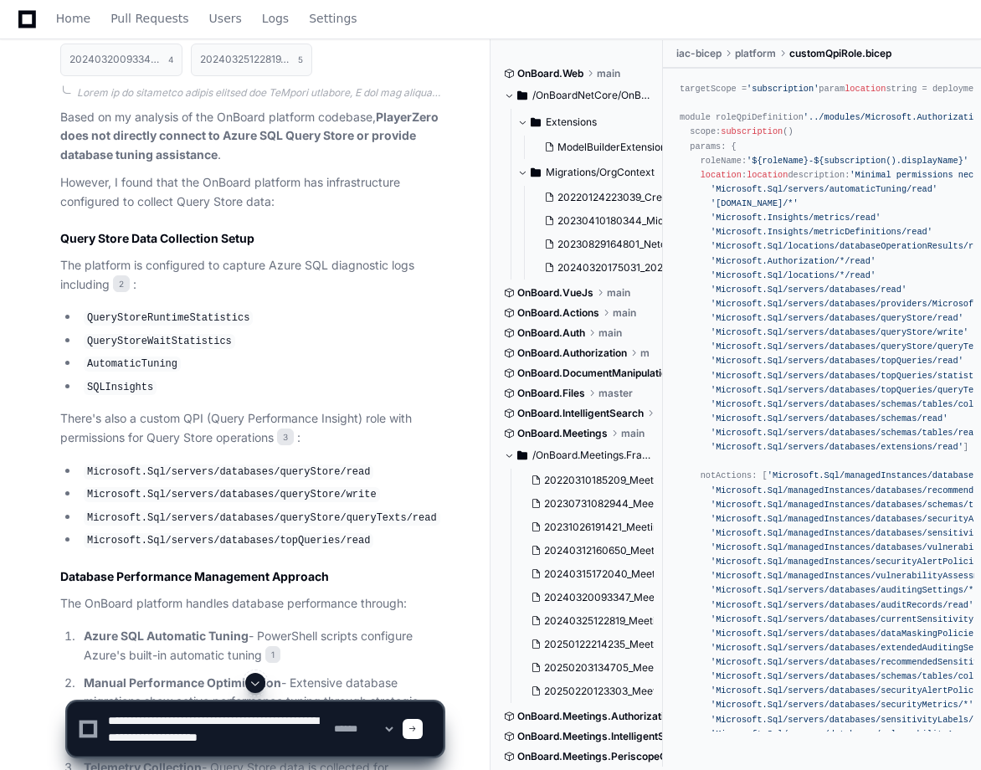
type textarea "**********"
